Goal: Task Accomplishment & Management: Use online tool/utility

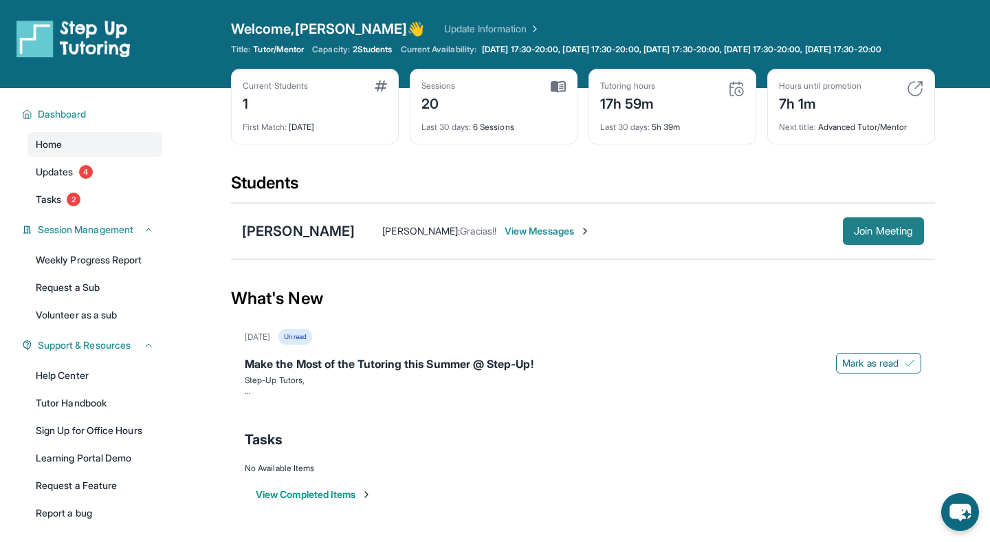
click at [878, 235] on span "Join Meeting" at bounding box center [883, 231] width 59 height 8
click at [742, 245] on div "Raful Mora : Gracias!! View Messages Join Meeting" at bounding box center [640, 231] width 570 height 28
click at [794, 198] on div "Students" at bounding box center [583, 187] width 704 height 30
click at [801, 245] on div "Raful Mora : Gracias!! View Messages Join Meeting" at bounding box center [640, 231] width 570 height 28
click at [868, 232] on button "Join Meeting" at bounding box center [883, 231] width 81 height 28
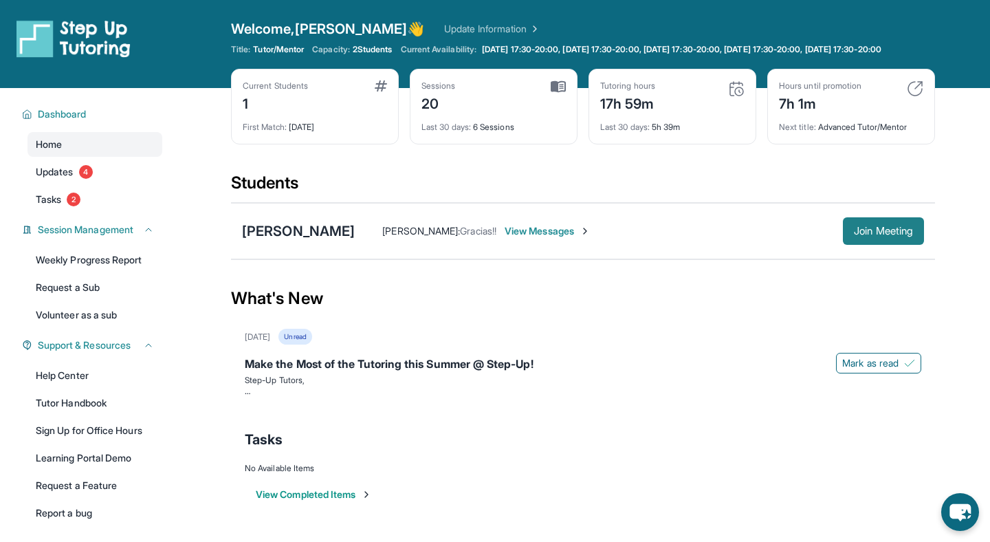
click at [867, 235] on span "Join Meeting" at bounding box center [883, 231] width 59 height 8
click at [860, 245] on button "Join Meeting" at bounding box center [883, 231] width 81 height 28
